Goal: Task Accomplishment & Management: Manage account settings

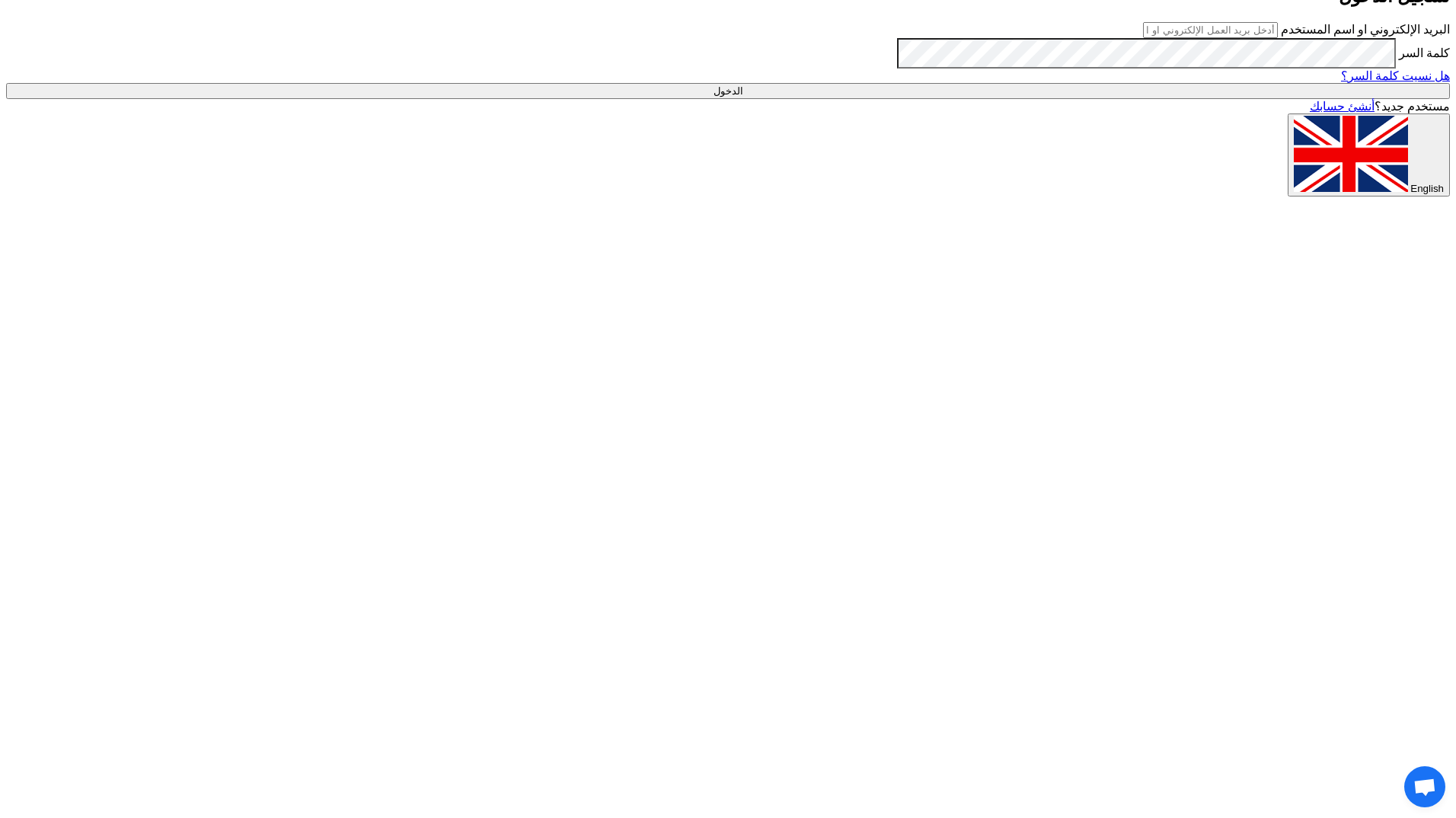
type input "[EMAIL_ADDRESS][PERSON_NAME][DOMAIN_NAME]"
click at [461, 99] on input "الدخول" at bounding box center [728, 91] width 1445 height 16
type input "Sign in"
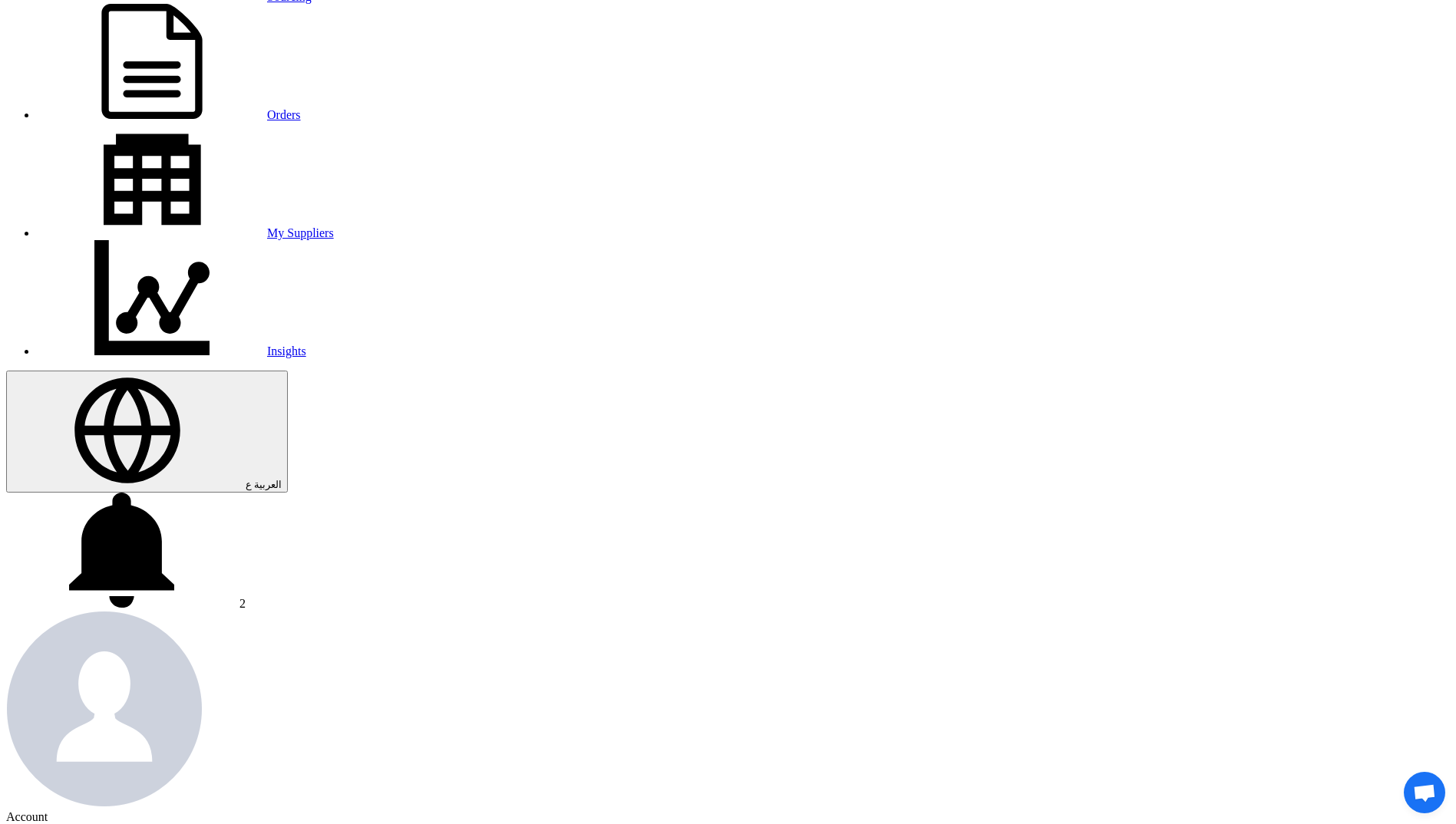
scroll to position [77, 0]
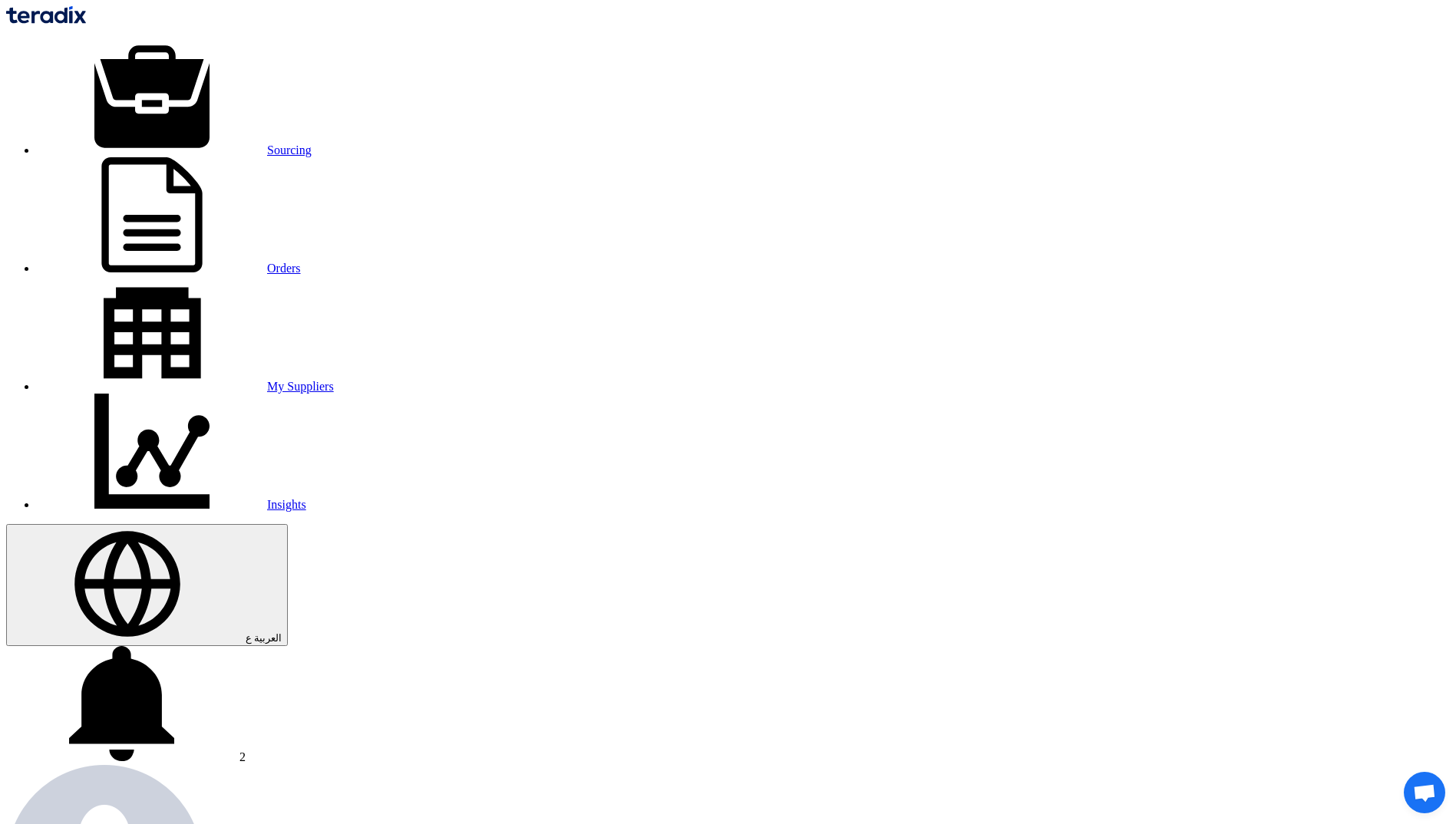
click at [312, 143] on link "Sourcing" at bounding box center [174, 150] width 275 height 13
